Goal: Information Seeking & Learning: Learn about a topic

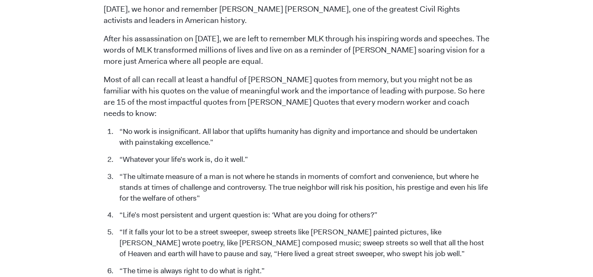
scroll to position [302, 0]
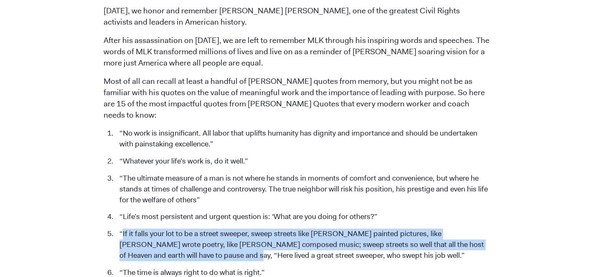
drag, startPoint x: 121, startPoint y: 225, endPoint x: 208, endPoint y: 250, distance: 90.4
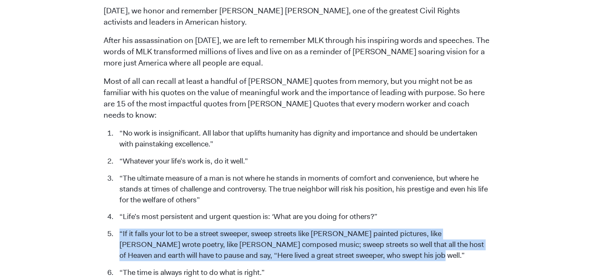
drag, startPoint x: 119, startPoint y: 221, endPoint x: 388, endPoint y: 246, distance: 270.4
click at [388, 246] on li "“If it falls your lot to be a street sweeper, sweep streets like [PERSON_NAME] …" at bounding box center [302, 245] width 374 height 33
copy li "“If it falls your lot to be a street sweeper, sweep streets like [PERSON_NAME] …"
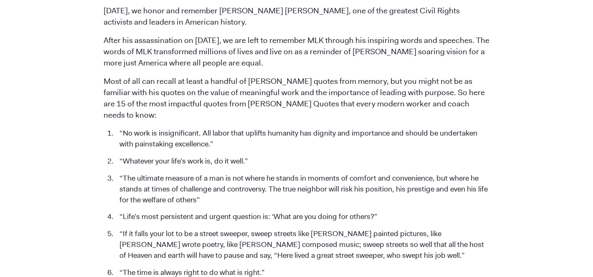
click at [268, 156] on li "“Whatever your life’s work is, do it well.”" at bounding box center [302, 161] width 374 height 11
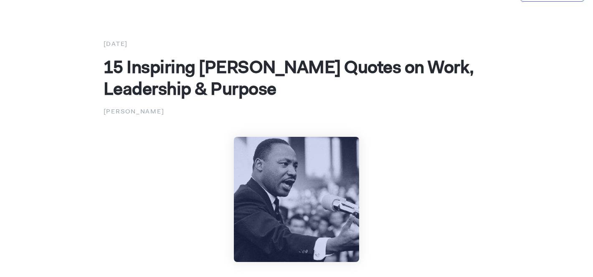
scroll to position [0, 0]
